Goal: Information Seeking & Learning: Understand process/instructions

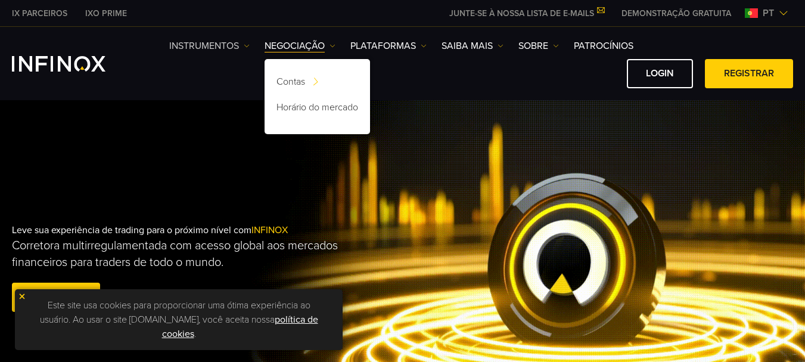
click at [222, 43] on link "Instrumentos" at bounding box center [209, 46] width 80 height 14
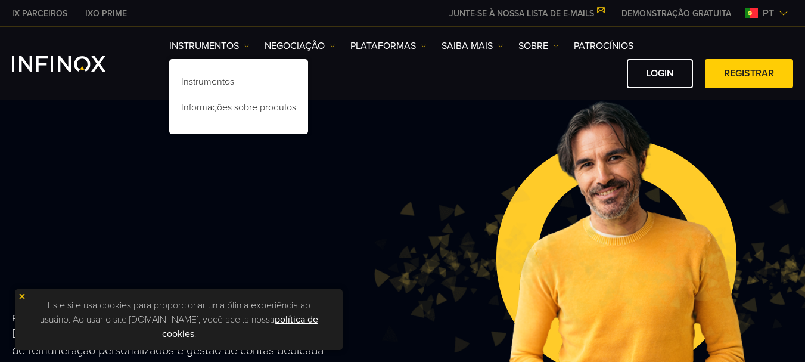
click at [360, 82] on div "Login Registrar" at bounding box center [481, 73] width 624 height 29
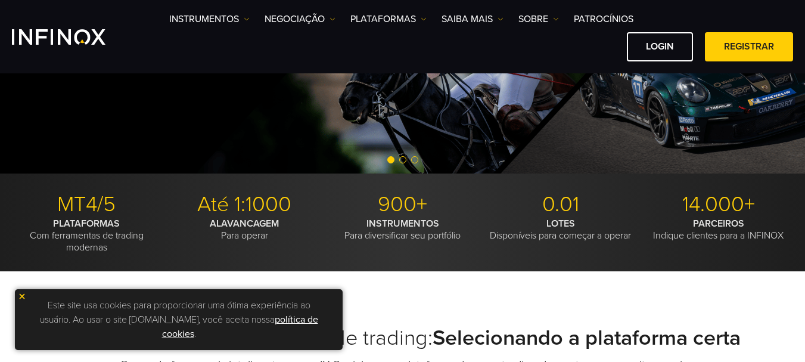
scroll to position [179, 0]
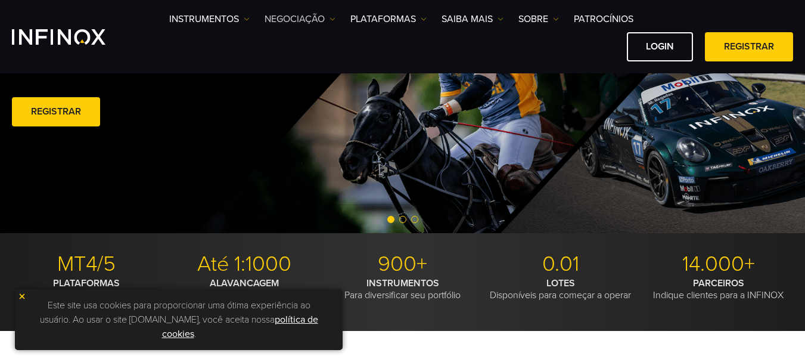
click at [334, 21] on img at bounding box center [332, 19] width 6 height 6
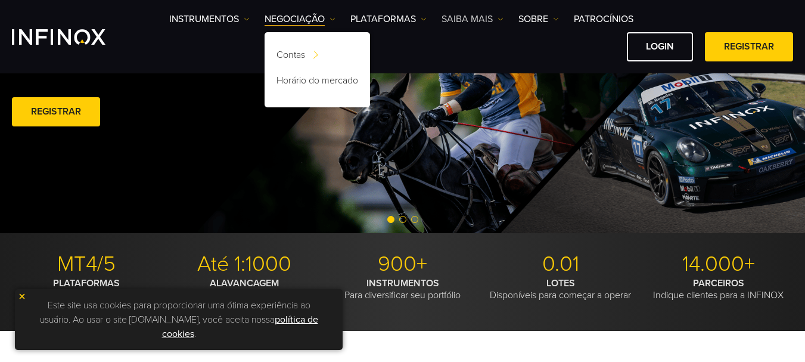
scroll to position [0, 0]
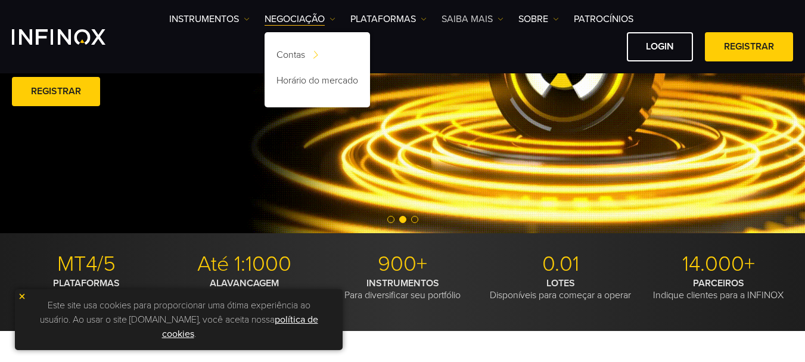
click at [492, 20] on link "Saiba mais" at bounding box center [473, 19] width 62 height 14
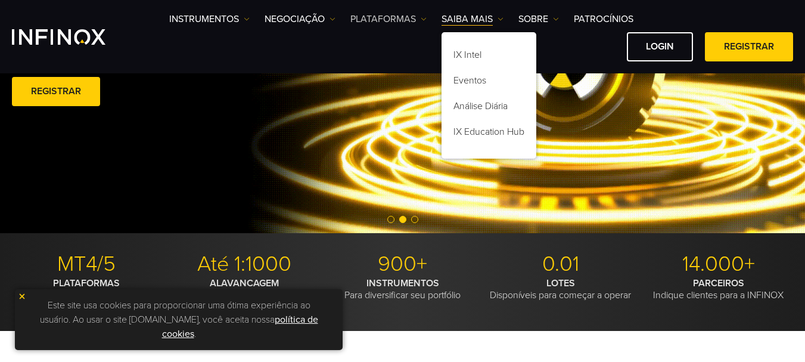
click at [414, 20] on link "PLATAFORMAS" at bounding box center [388, 19] width 76 height 14
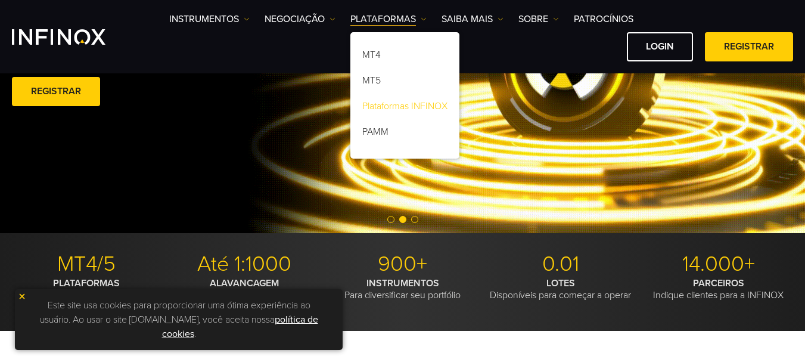
click at [418, 104] on link "Plataformas INFINOX" at bounding box center [404, 108] width 109 height 26
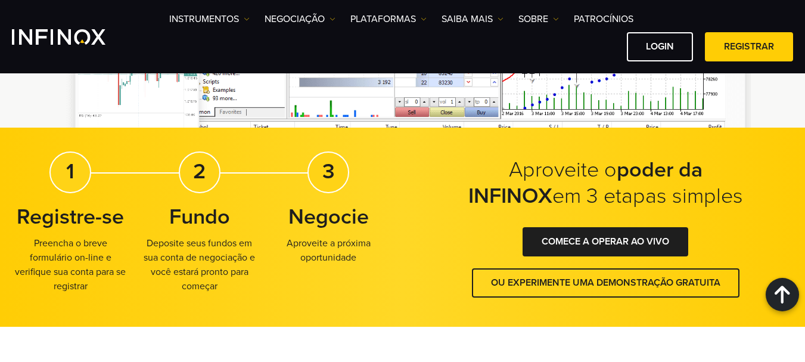
scroll to position [2679, 0]
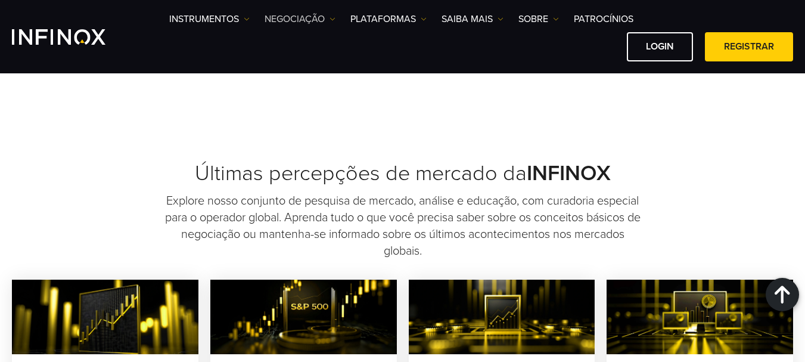
click at [325, 21] on link "NEGOCIAÇÃO" at bounding box center [300, 19] width 71 height 14
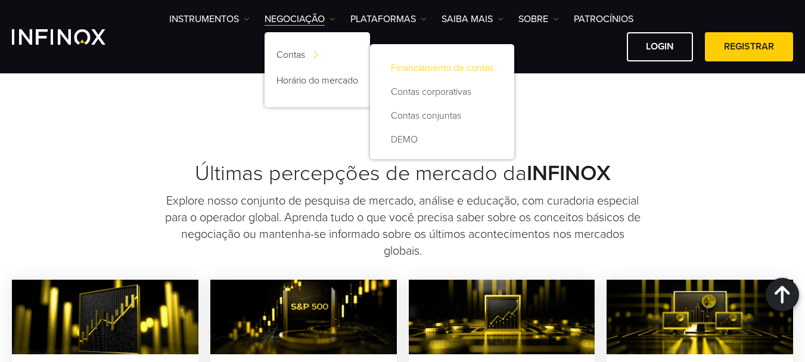
click at [431, 71] on link "Financiamento de contas" at bounding box center [442, 68] width 120 height 24
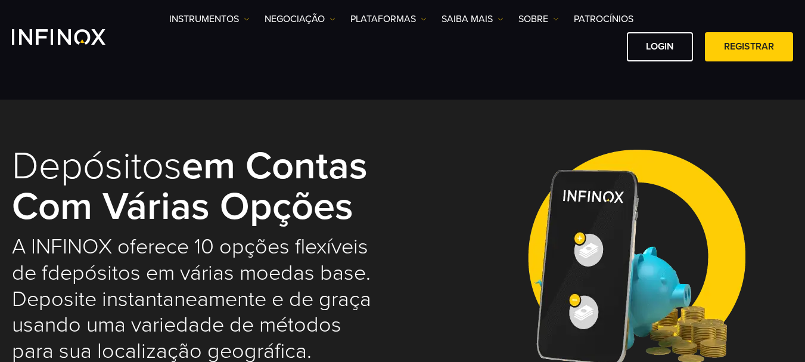
select select "***"
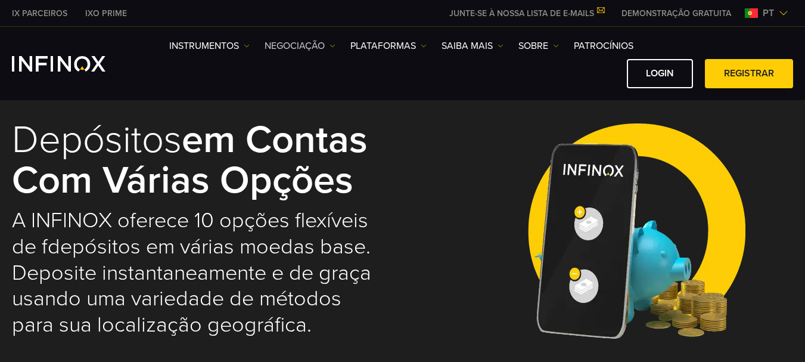
click at [321, 41] on link "NEGOCIAÇÃO" at bounding box center [300, 46] width 71 height 14
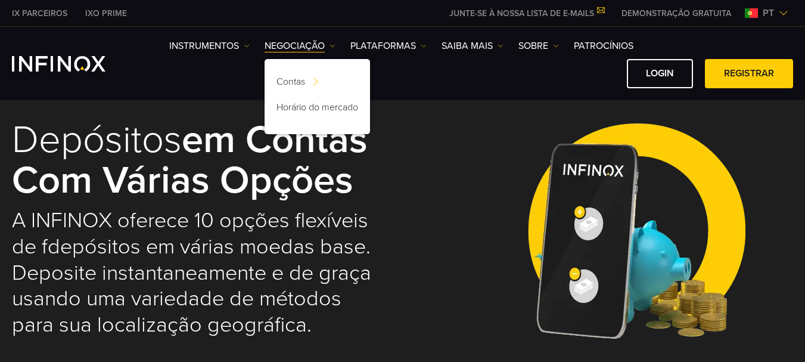
click at [528, 223] on img at bounding box center [636, 228] width 237 height 261
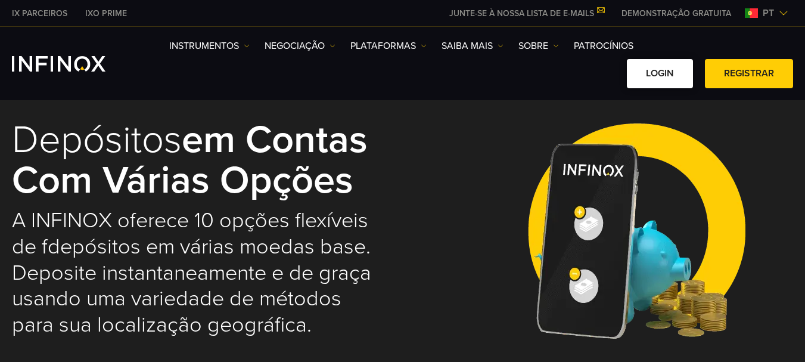
click at [658, 67] on link "Login" at bounding box center [660, 73] width 66 height 29
